Goal: Task Accomplishment & Management: Use online tool/utility

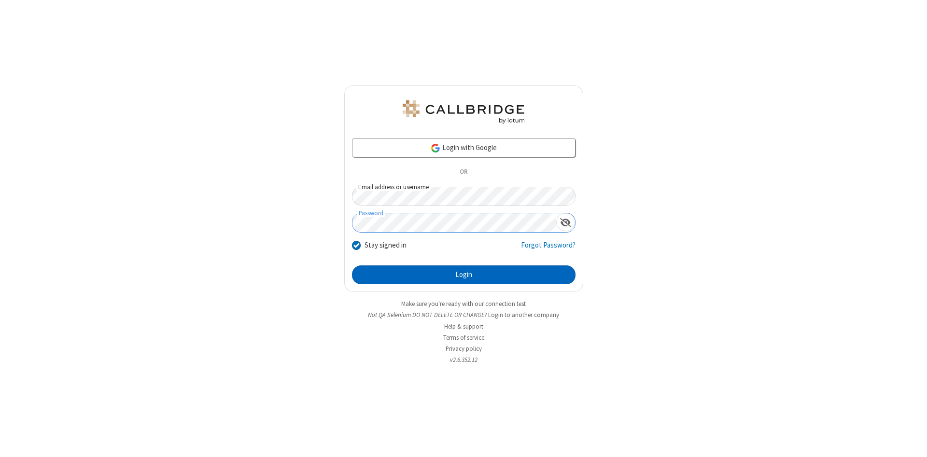
click at [463, 275] on button "Login" at bounding box center [464, 275] width 224 height 19
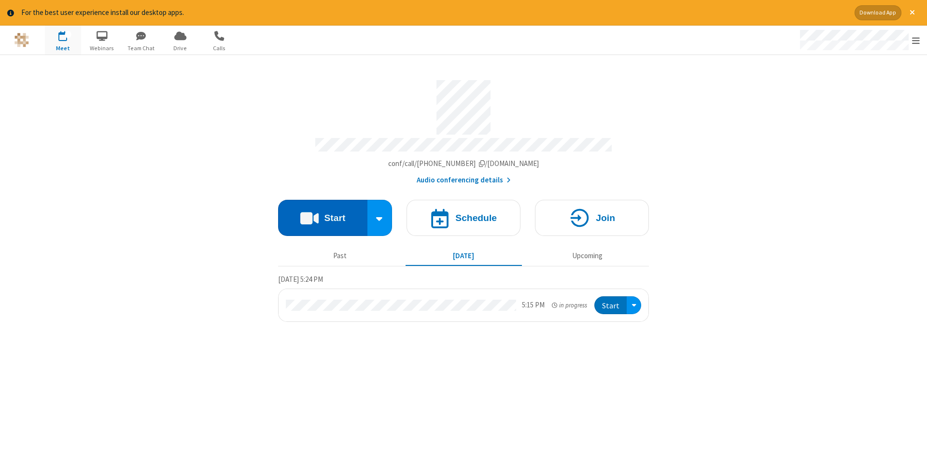
click at [322, 214] on button "Start" at bounding box center [322, 218] width 89 height 36
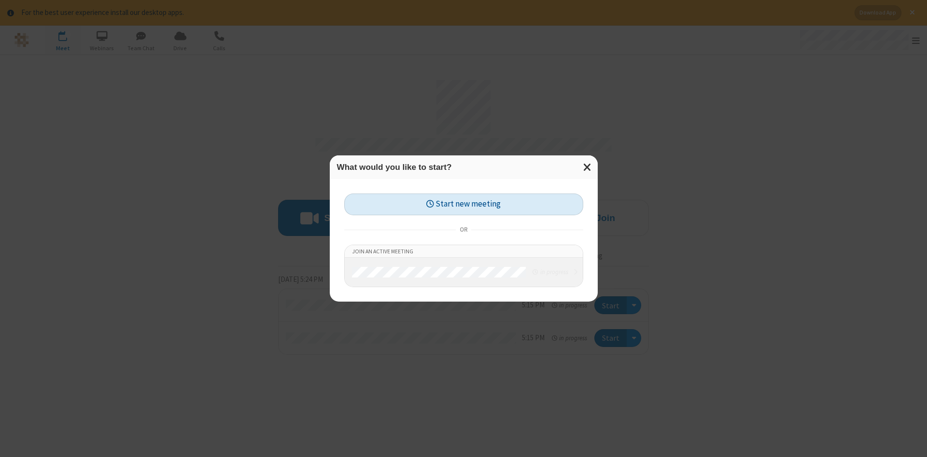
click at [463, 204] on button "Start new meeting" at bounding box center [463, 205] width 239 height 22
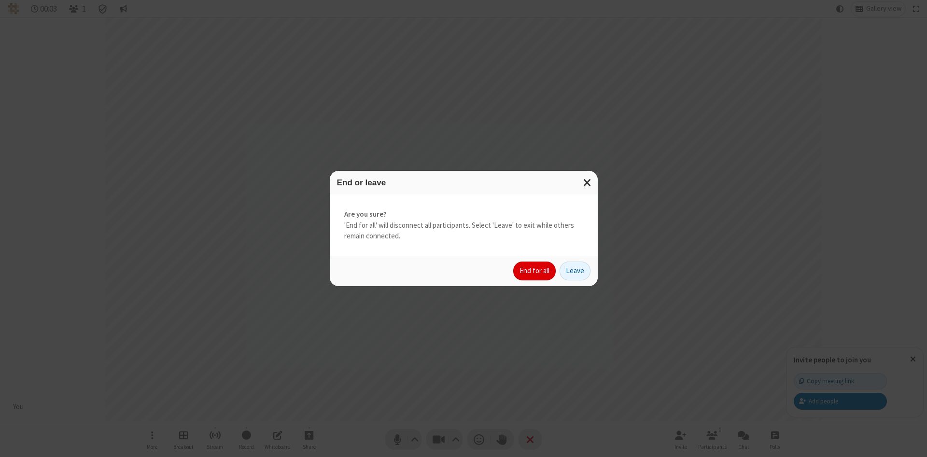
click at [535, 271] on button "End for all" at bounding box center [534, 271] width 42 height 19
